Goal: Complete application form

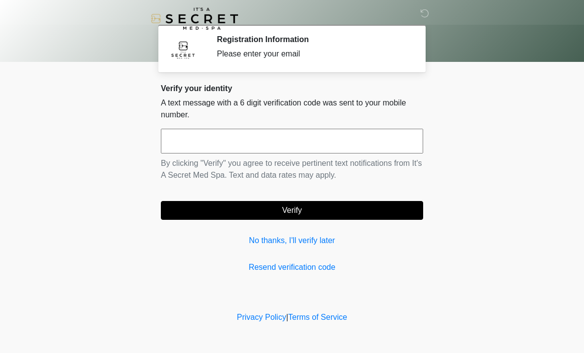
click at [238, 138] on input "text" at bounding box center [292, 141] width 262 height 25
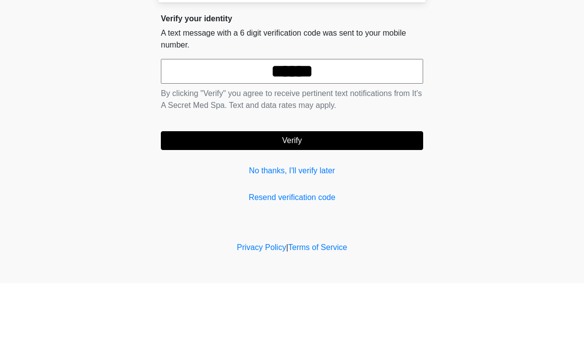
type input "******"
click at [360, 201] on button "Verify" at bounding box center [292, 210] width 262 height 19
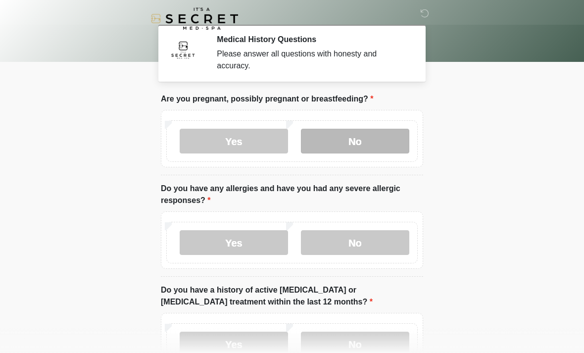
click at [380, 139] on label "No" at bounding box center [355, 141] width 108 height 25
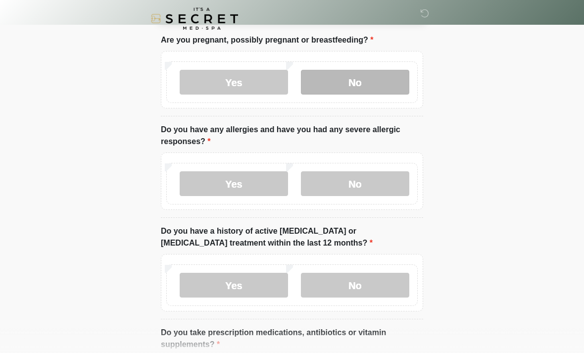
scroll to position [58, 0]
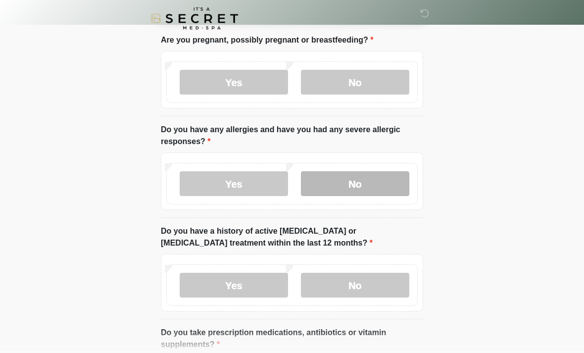
click at [371, 185] on label "No" at bounding box center [355, 184] width 108 height 25
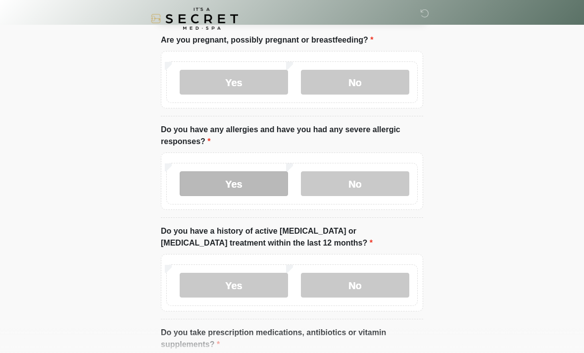
click at [247, 180] on label "Yes" at bounding box center [234, 183] width 108 height 25
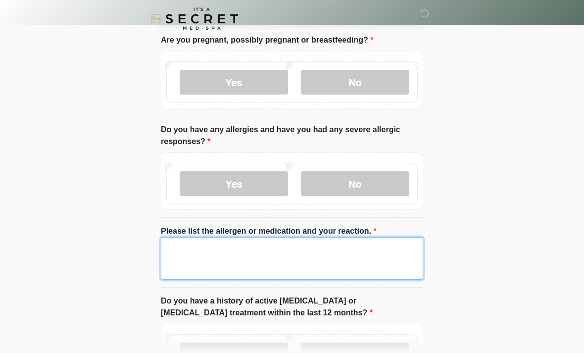
click at [240, 253] on textarea "Please list the allergen or medication and your reaction." at bounding box center [292, 258] width 262 height 43
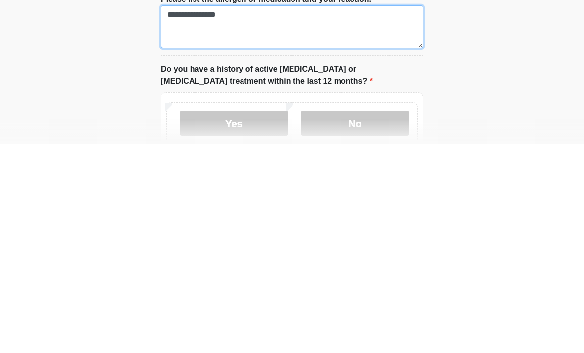
scroll to position [88, 0]
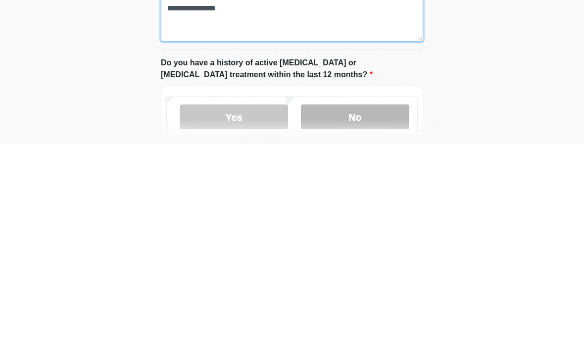
type textarea "**********"
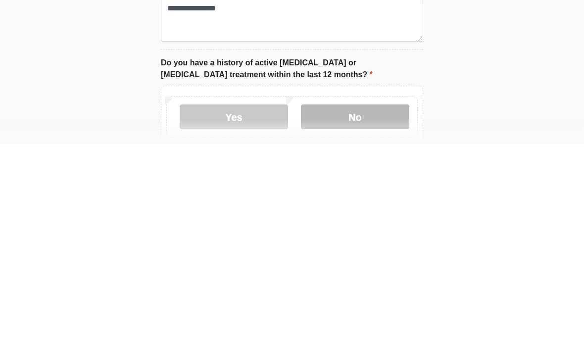
click at [376, 313] on label "No" at bounding box center [355, 325] width 108 height 25
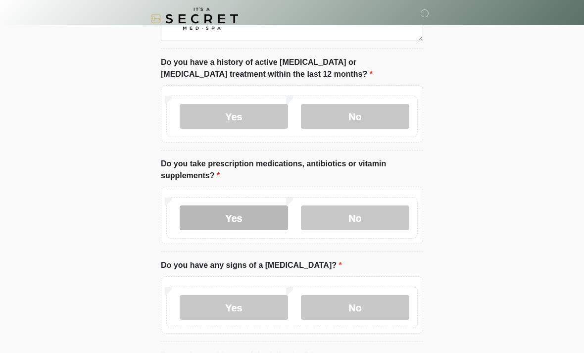
click at [250, 212] on label "Yes" at bounding box center [234, 217] width 108 height 25
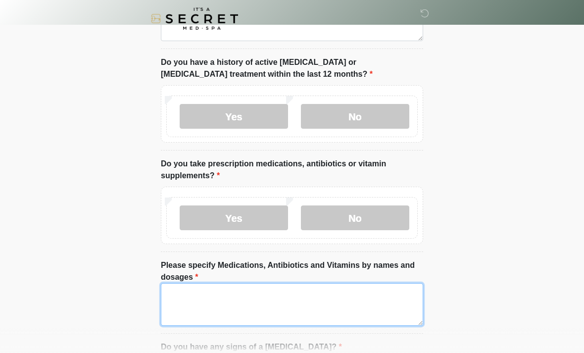
click at [273, 291] on textarea "Please specify Medications, Antibiotics and Vitamins by names and dosages" at bounding box center [292, 304] width 262 height 43
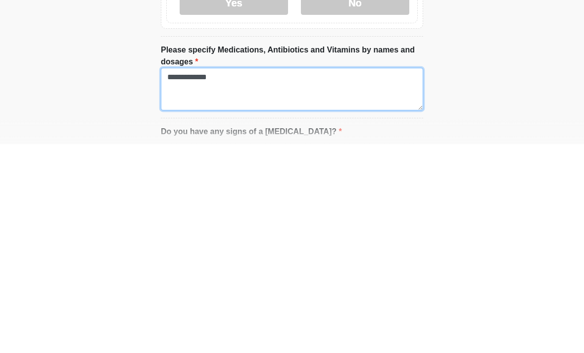
type textarea "**********"
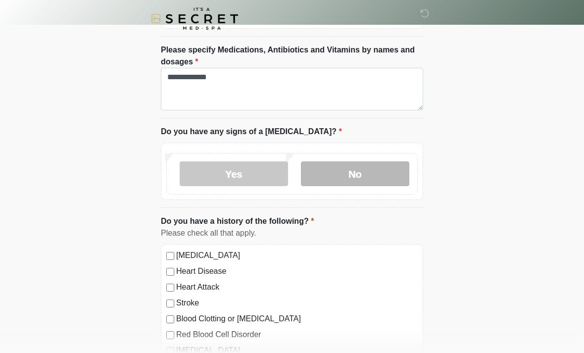
click at [380, 167] on label "No" at bounding box center [355, 173] width 108 height 25
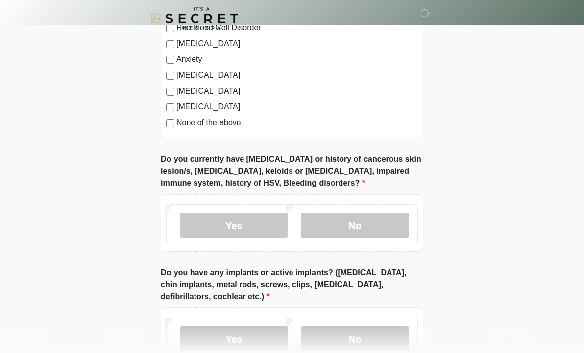
scroll to position [820, 0]
click at [375, 220] on label "No" at bounding box center [355, 225] width 108 height 25
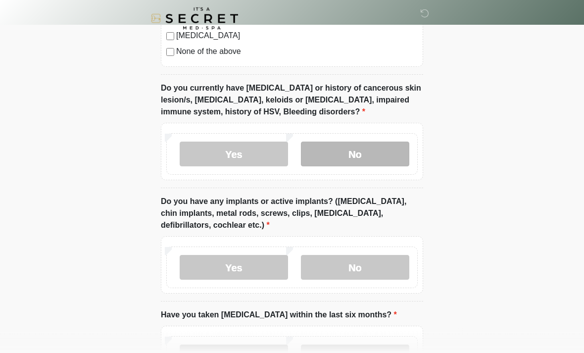
scroll to position [899, 0]
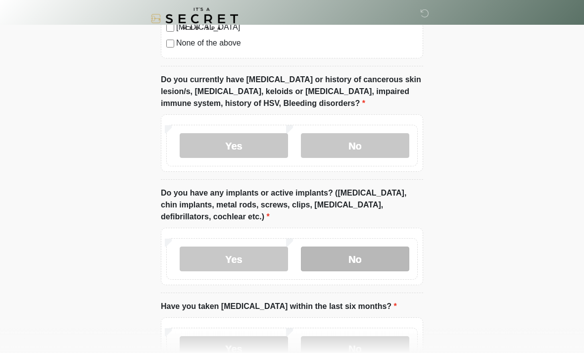
click at [384, 256] on label "No" at bounding box center [355, 258] width 108 height 25
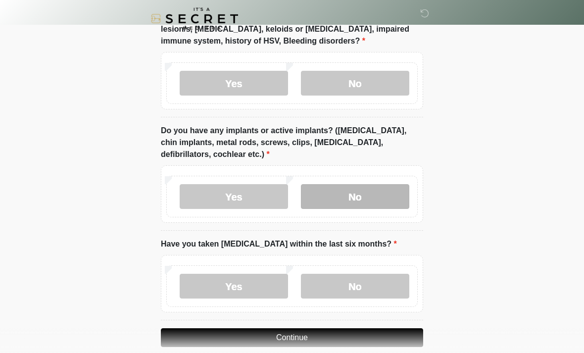
scroll to position [975, 0]
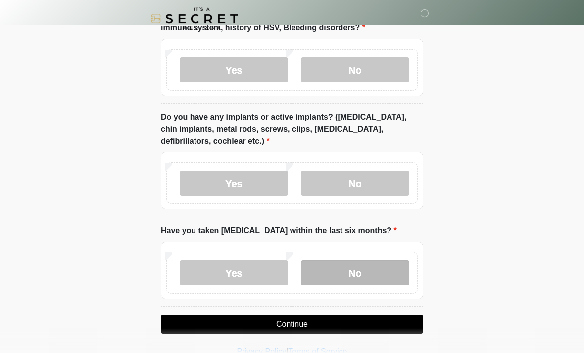
click at [381, 267] on label "No" at bounding box center [355, 272] width 108 height 25
click at [374, 319] on button "Continue" at bounding box center [292, 324] width 262 height 19
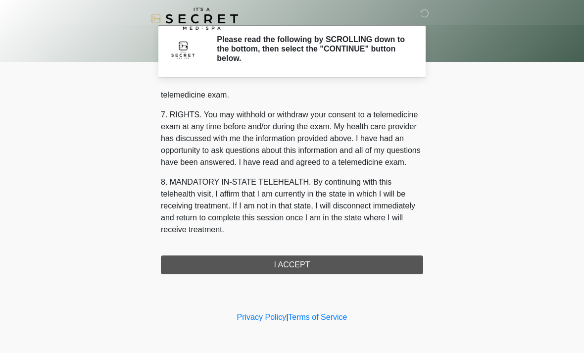
scroll to position [419, 0]
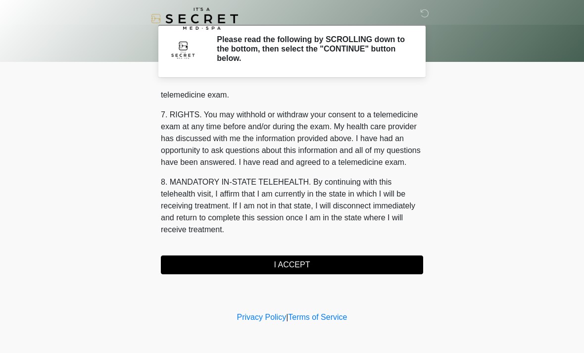
click at [318, 263] on button "I ACCEPT" at bounding box center [292, 264] width 262 height 19
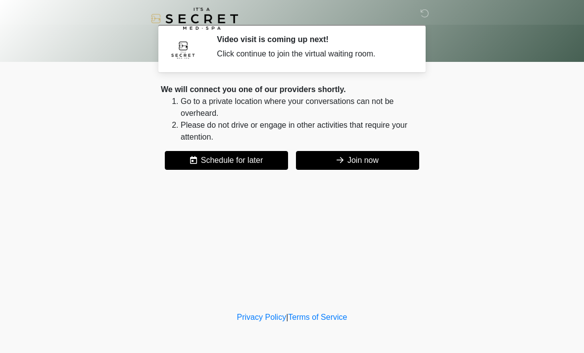
click at [378, 156] on button "Join now" at bounding box center [357, 160] width 123 height 19
